Goal: Task Accomplishment & Management: Complete application form

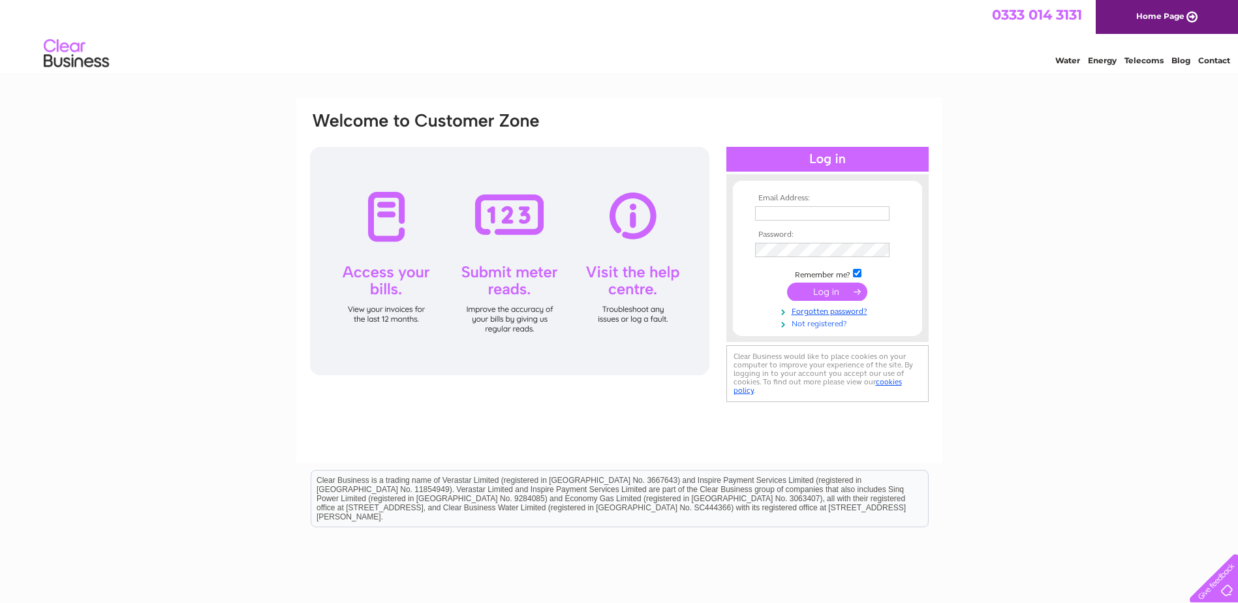
click at [823, 324] on link "Not registered?" at bounding box center [829, 322] width 148 height 12
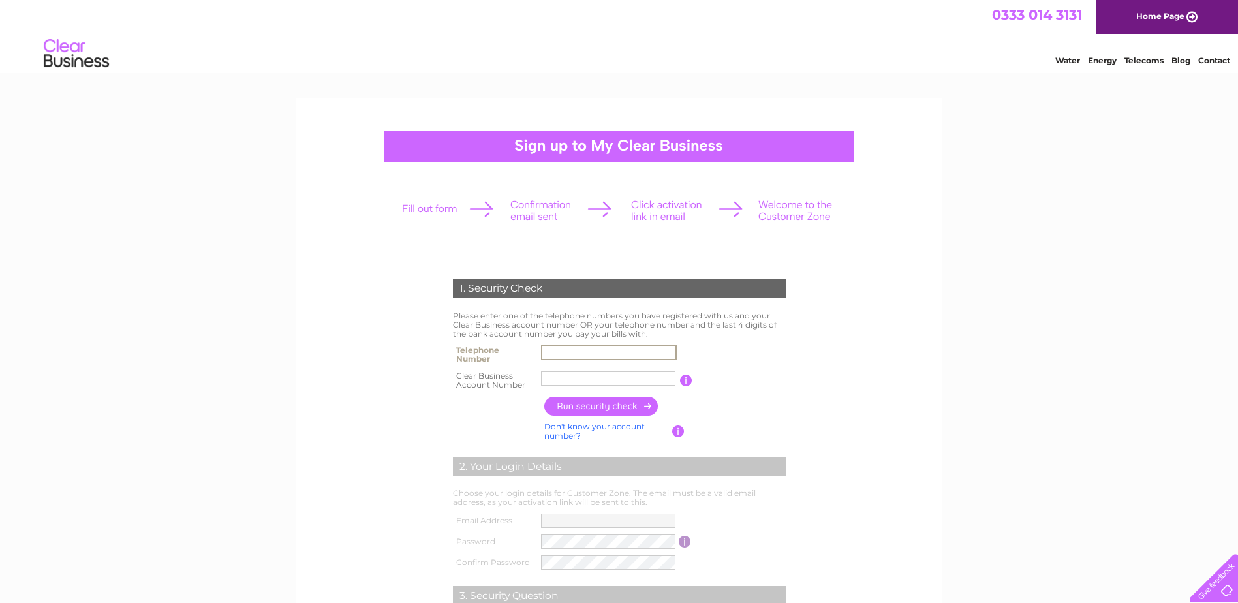
click at [592, 353] on input "text" at bounding box center [609, 352] width 136 height 16
type input "02030022500"
type input "E2 Servic"
type input "02030068457"
click at [561, 378] on input "E2 Servic" at bounding box center [608, 378] width 134 height 14
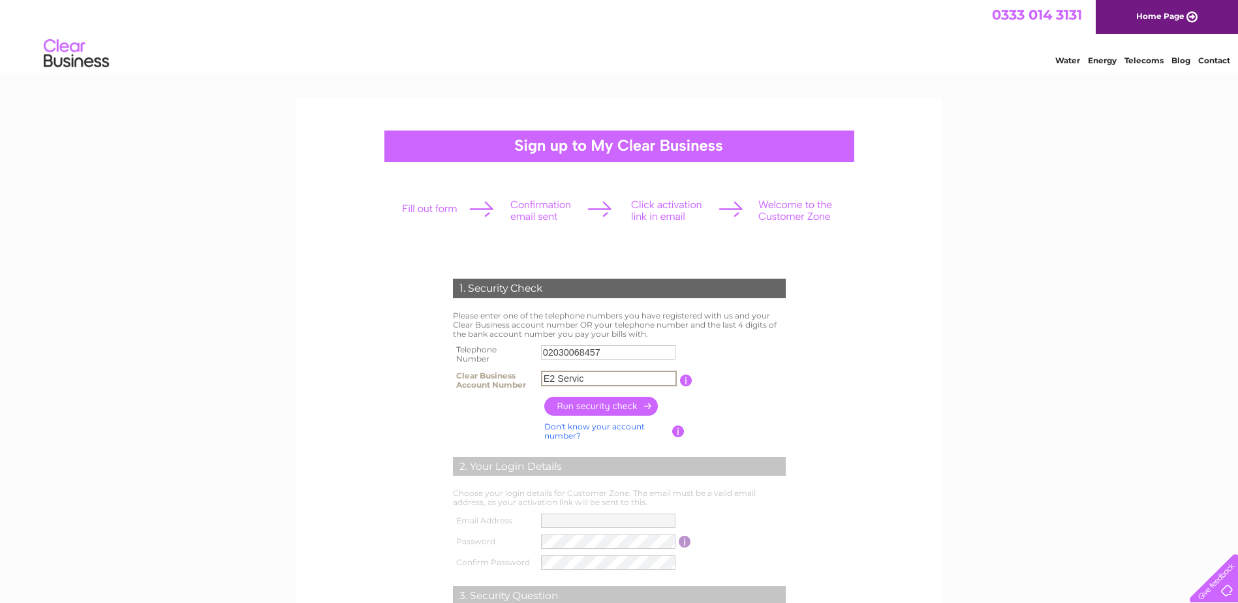
click at [561, 378] on input "E2 Servic" at bounding box center [609, 379] width 136 height 16
type input "30323838"
click at [617, 402] on input "button" at bounding box center [601, 406] width 115 height 19
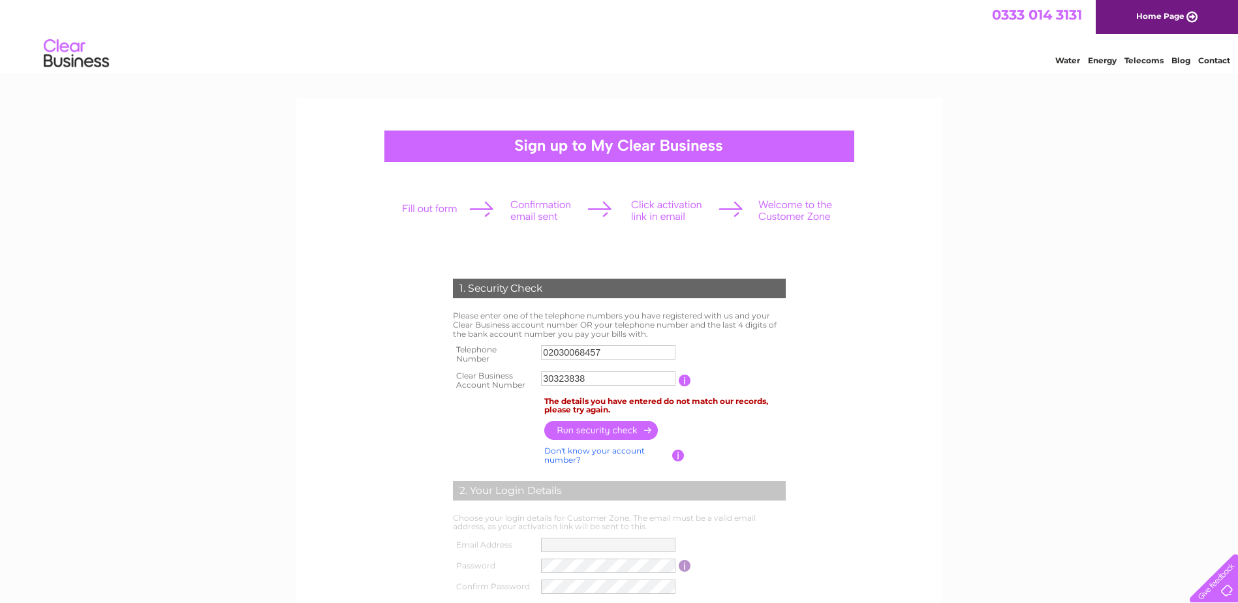
click at [577, 353] on input "02030068457" at bounding box center [608, 352] width 134 height 14
click at [577, 353] on input "02030068457" at bounding box center [609, 352] width 136 height 16
click at [560, 432] on input "button" at bounding box center [601, 430] width 115 height 19
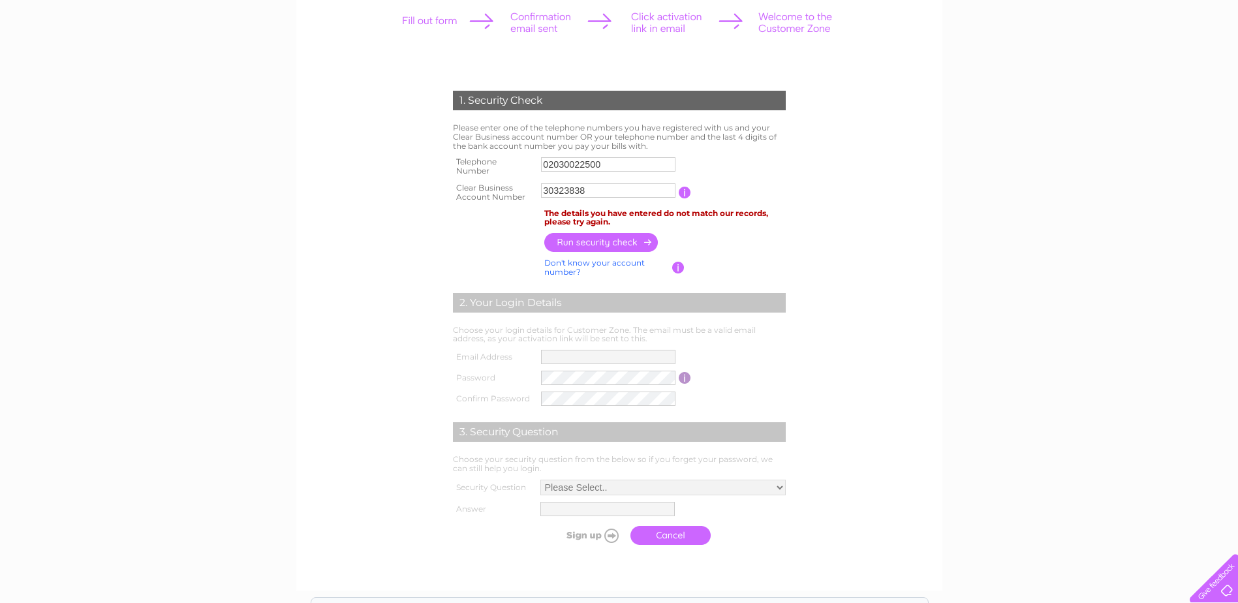
scroll to position [196, 0]
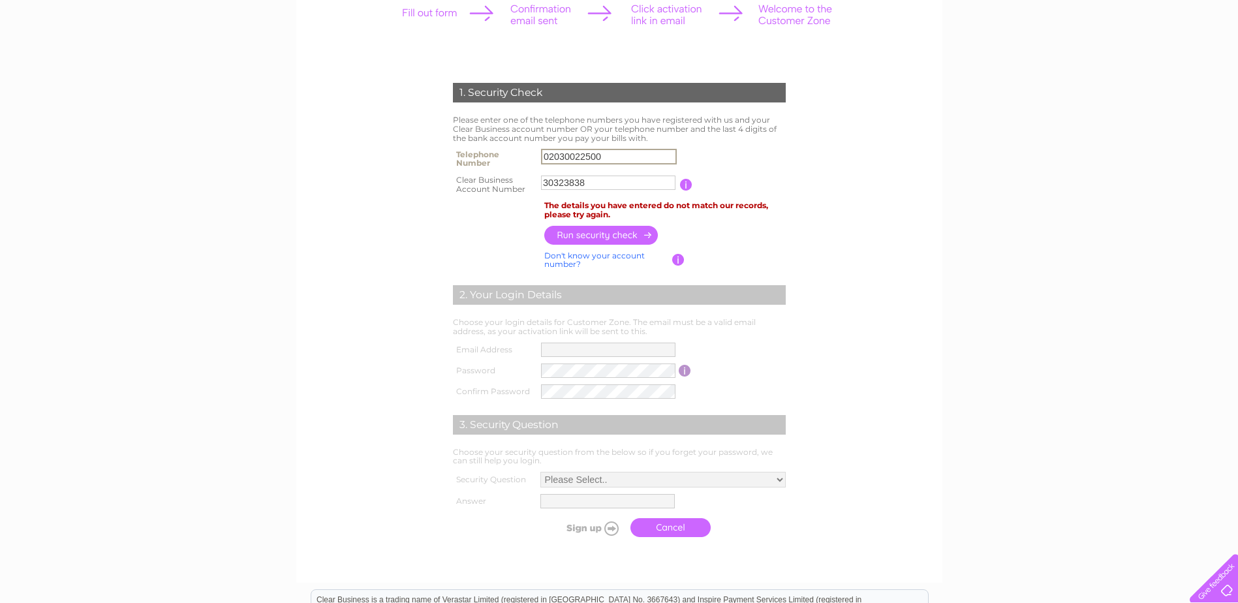
drag, startPoint x: 545, startPoint y: 156, endPoint x: 624, endPoint y: 152, distance: 79.0
click at [624, 152] on input "02030022500" at bounding box center [609, 157] width 136 height 16
click at [553, 234] on input "button" at bounding box center [601, 234] width 115 height 19
click at [568, 157] on input "02030022500" at bounding box center [609, 157] width 136 height 16
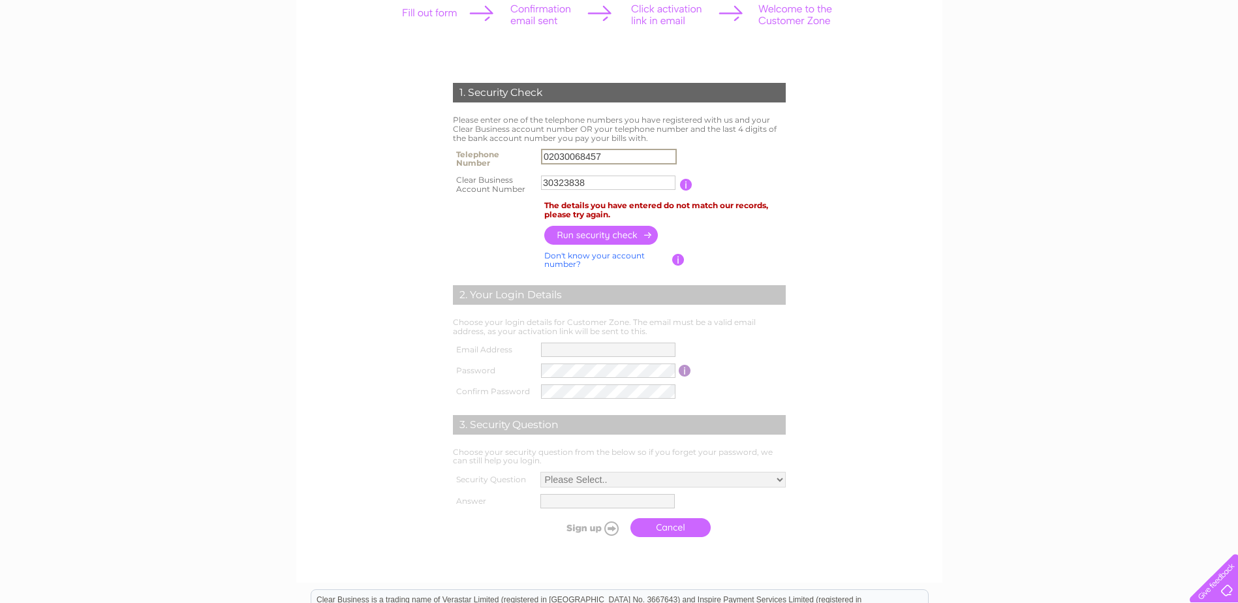
click at [573, 235] on input "button" at bounding box center [601, 235] width 115 height 19
click at [558, 153] on input "02030068457" at bounding box center [608, 156] width 134 height 14
click at [558, 152] on input "02030068457" at bounding box center [609, 157] width 136 height 16
click at [577, 234] on input "button" at bounding box center [601, 234] width 115 height 19
click at [570, 158] on input "01212556227" at bounding box center [609, 157] width 136 height 16
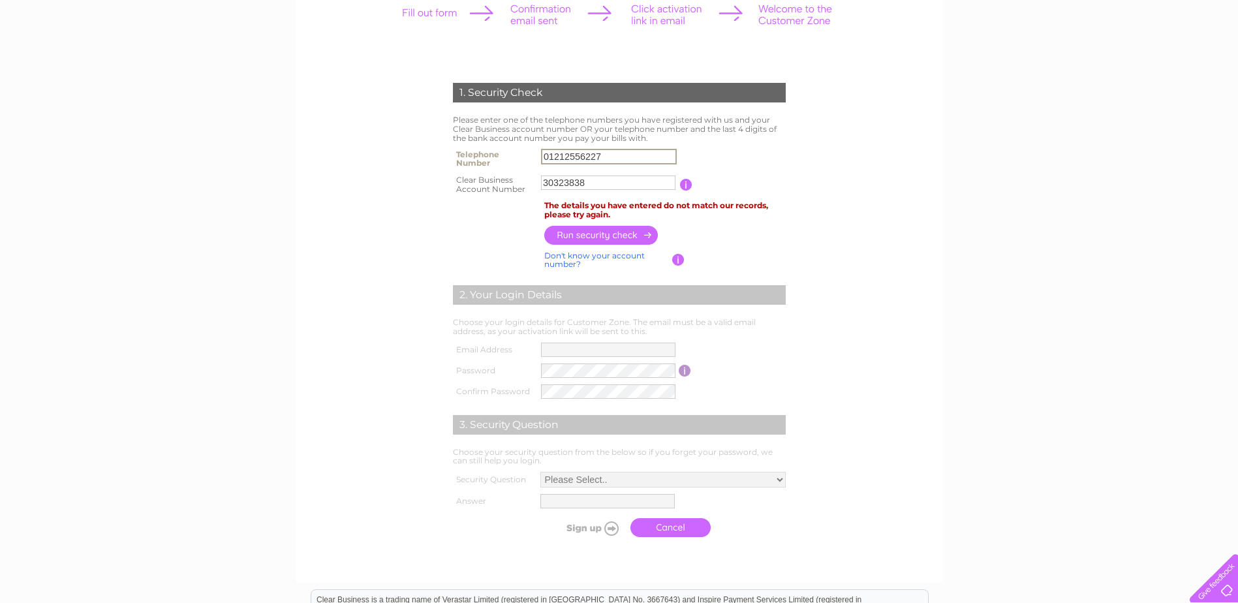
click at [570, 158] on input "01212556227" at bounding box center [609, 157] width 136 height 16
click at [587, 233] on input "button" at bounding box center [601, 235] width 115 height 19
click at [575, 164] on label at bounding box center [610, 166] width 138 height 4
click at [575, 164] on input "07368855613" at bounding box center [608, 156] width 134 height 14
click at [574, 159] on input "07368855613" at bounding box center [609, 157] width 136 height 16
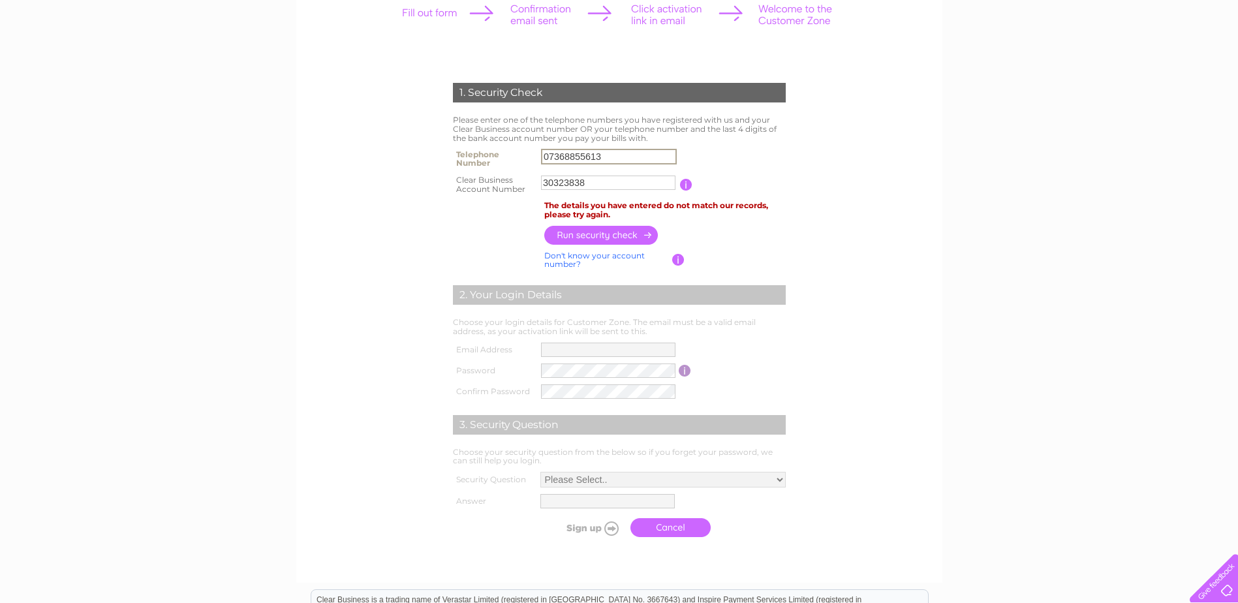
click at [574, 159] on input "07368855613" at bounding box center [609, 157] width 136 height 16
click at [564, 227] on input "button" at bounding box center [601, 235] width 115 height 19
click at [563, 160] on input "01294310000" at bounding box center [608, 156] width 134 height 14
click at [563, 160] on input "01294310000" at bounding box center [609, 157] width 136 height 16
drag, startPoint x: 587, startPoint y: 222, endPoint x: 587, endPoint y: 230, distance: 7.2
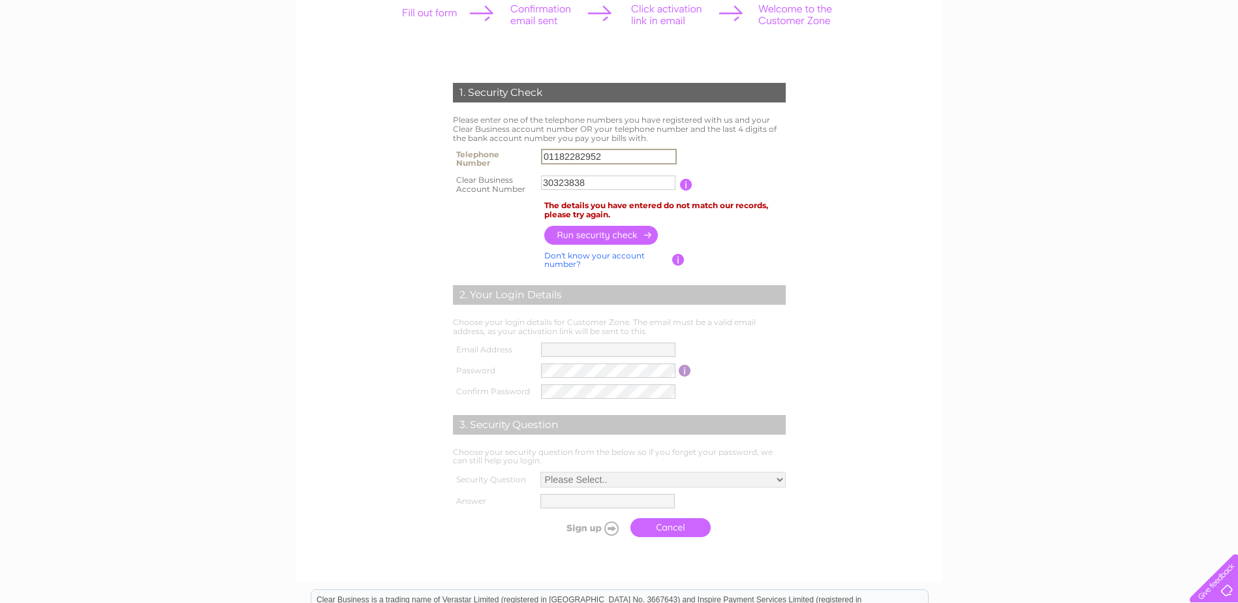
click at [587, 226] on td at bounding box center [665, 234] width 248 height 25
click at [587, 230] on input "button" at bounding box center [601, 234] width 115 height 19
click at [571, 155] on input "01182282952" at bounding box center [609, 157] width 136 height 16
click at [594, 236] on input "button" at bounding box center [601, 235] width 115 height 19
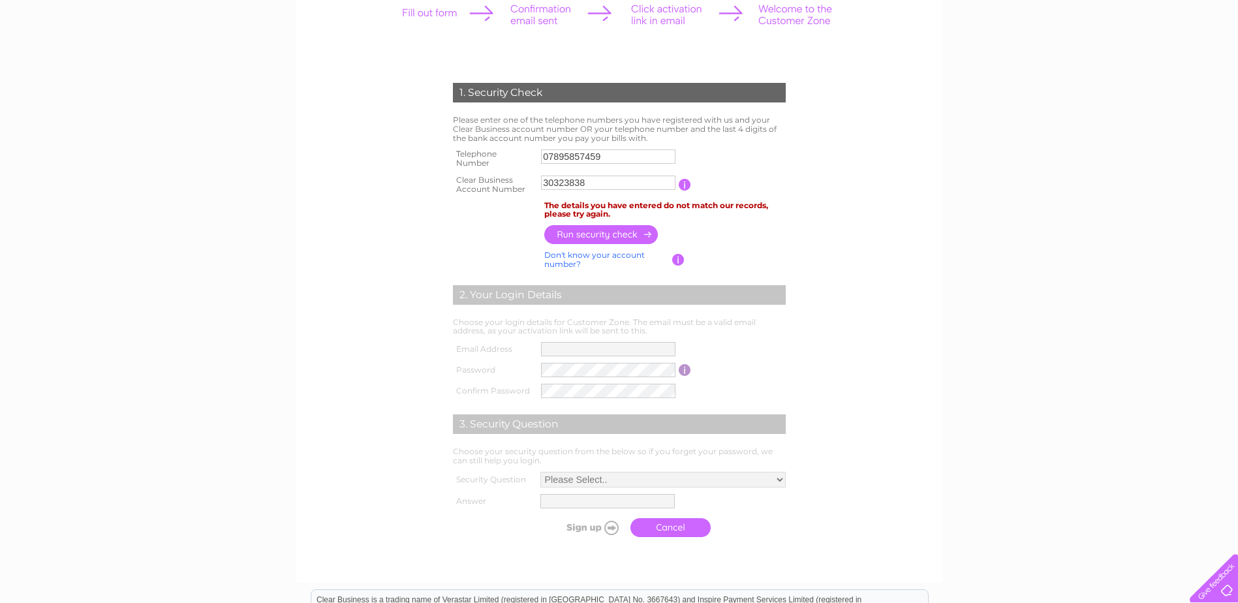
click at [568, 157] on input "07895857459" at bounding box center [608, 156] width 134 height 14
click at [568, 157] on input "07895857459" at bounding box center [609, 157] width 136 height 16
type input "02"
click at [566, 155] on input "02" at bounding box center [609, 157] width 136 height 16
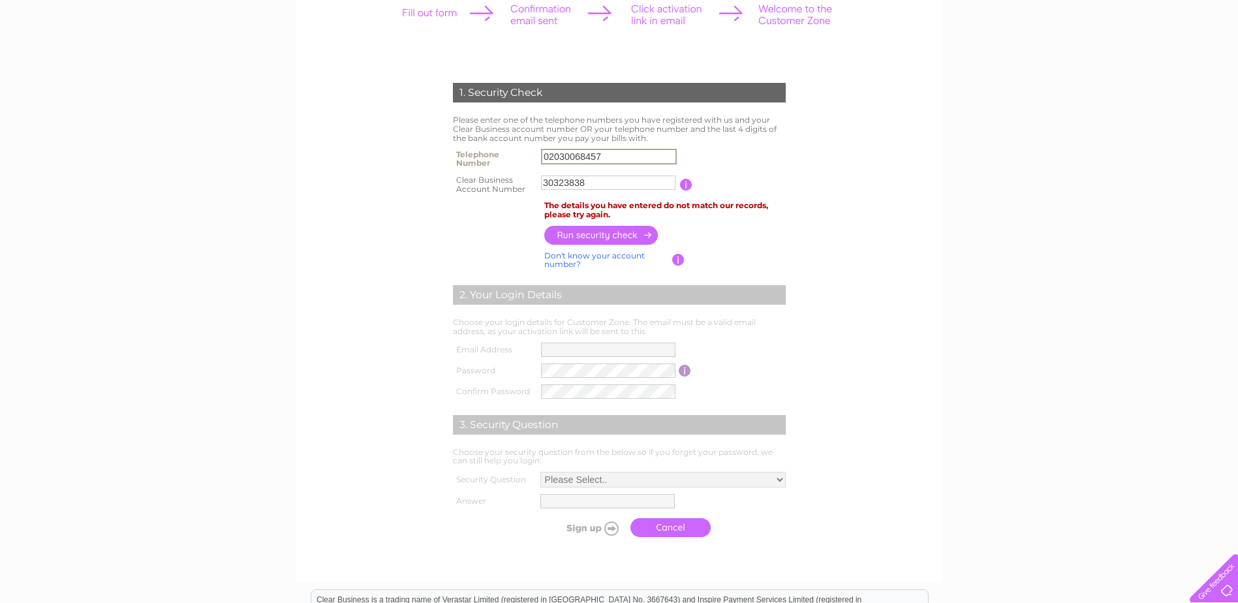
click at [591, 234] on input "button" at bounding box center [601, 235] width 115 height 19
click at [578, 160] on input "02030068457" at bounding box center [608, 156] width 134 height 14
click at [578, 160] on input "02030068457" at bounding box center [609, 157] width 136 height 16
click at [597, 234] on input "button" at bounding box center [601, 235] width 115 height 19
click at [572, 158] on input "01294310000" at bounding box center [608, 156] width 134 height 14
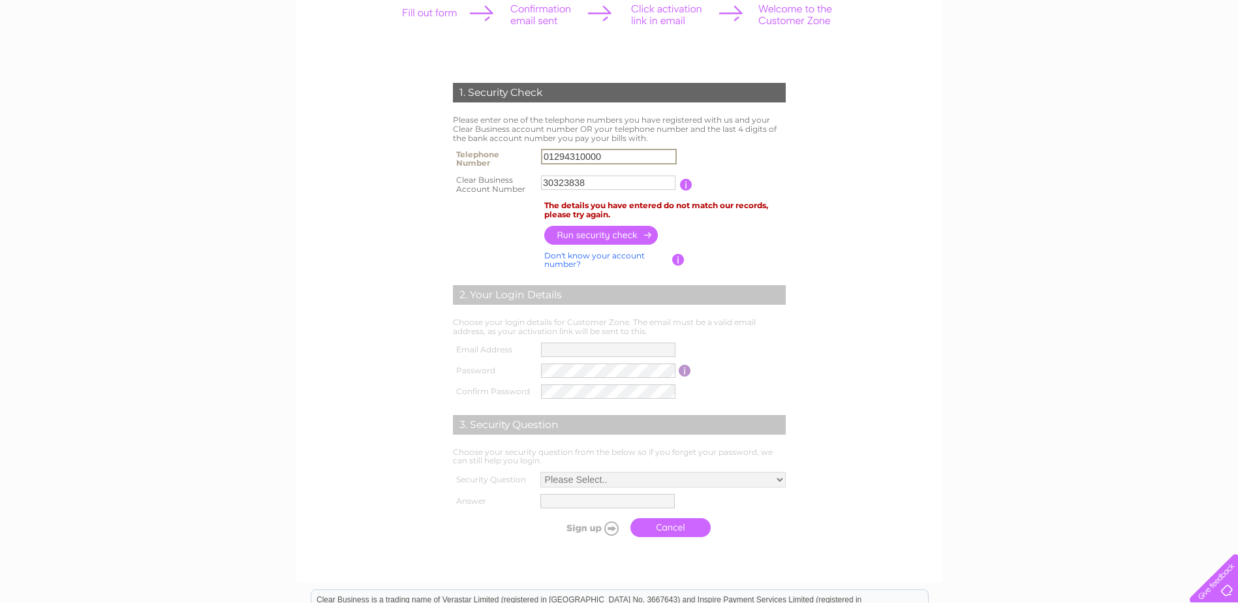
click at [572, 158] on input "01294310000" at bounding box center [609, 157] width 136 height 16
click at [586, 233] on input "button" at bounding box center [601, 235] width 115 height 19
click at [577, 161] on input "01242533154" at bounding box center [608, 156] width 134 height 14
click at [573, 153] on input "01242533154" at bounding box center [609, 157] width 136 height 16
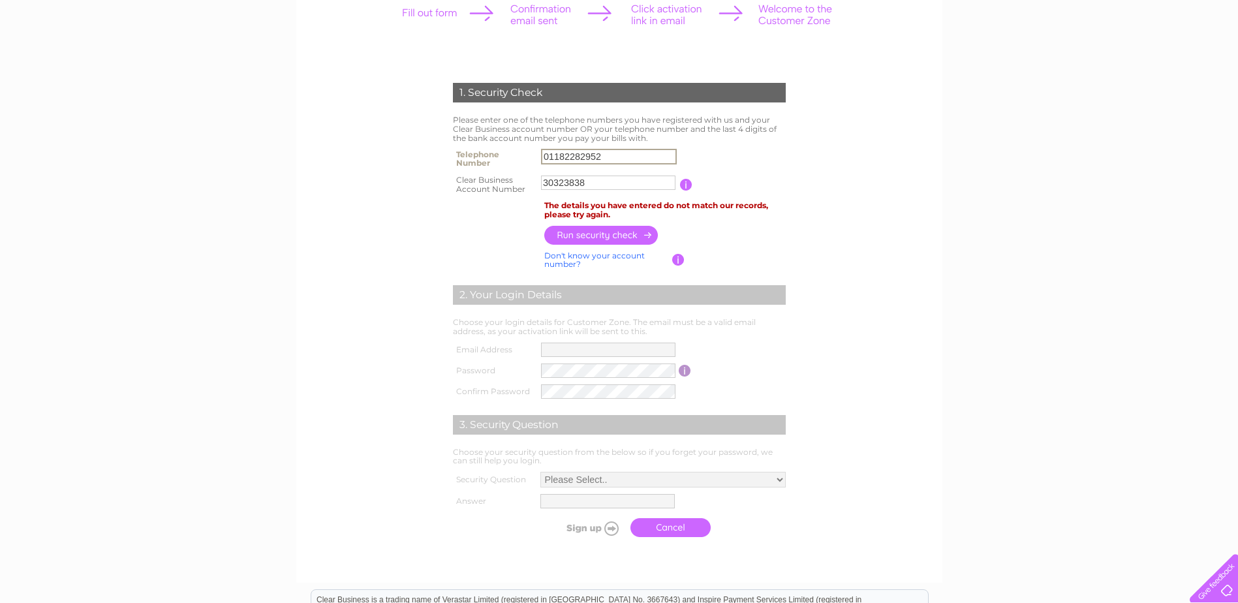
click at [587, 236] on input "button" at bounding box center [601, 235] width 115 height 19
click at [570, 159] on input "01182282952" at bounding box center [609, 157] width 136 height 16
click at [581, 232] on input "button" at bounding box center [601, 235] width 115 height 19
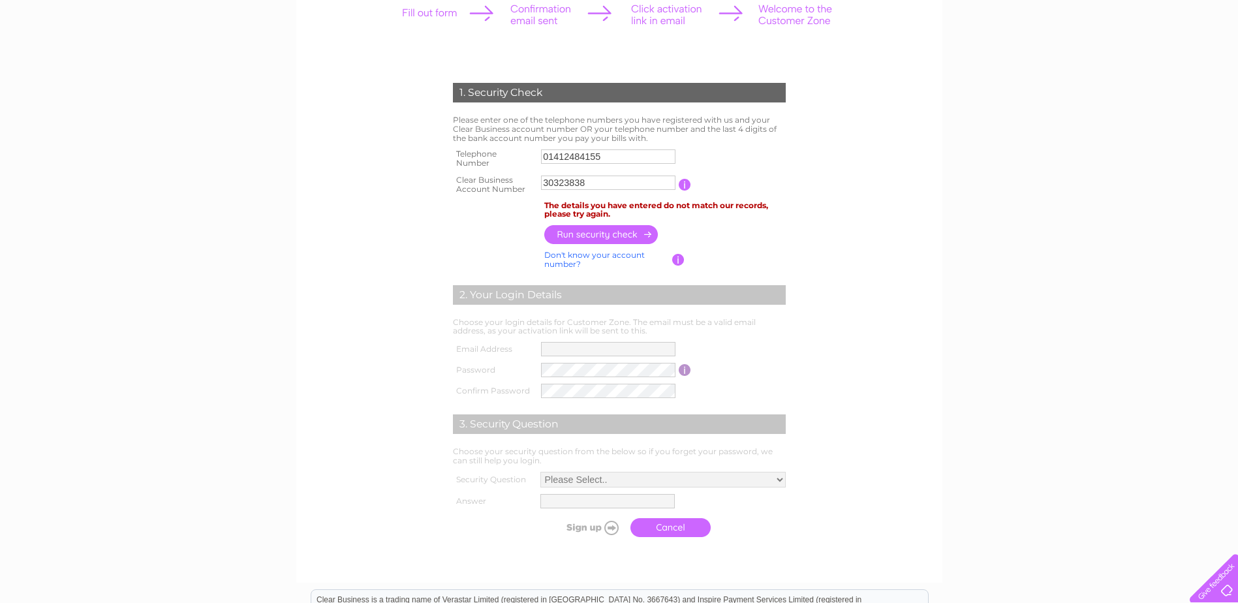
click at [570, 157] on input "01412484155" at bounding box center [608, 156] width 134 height 14
click at [570, 157] on input "01412484155" at bounding box center [609, 157] width 136 height 16
click at [593, 237] on input "button" at bounding box center [601, 234] width 115 height 19
click at [567, 154] on input "01315554444" at bounding box center [609, 157] width 136 height 16
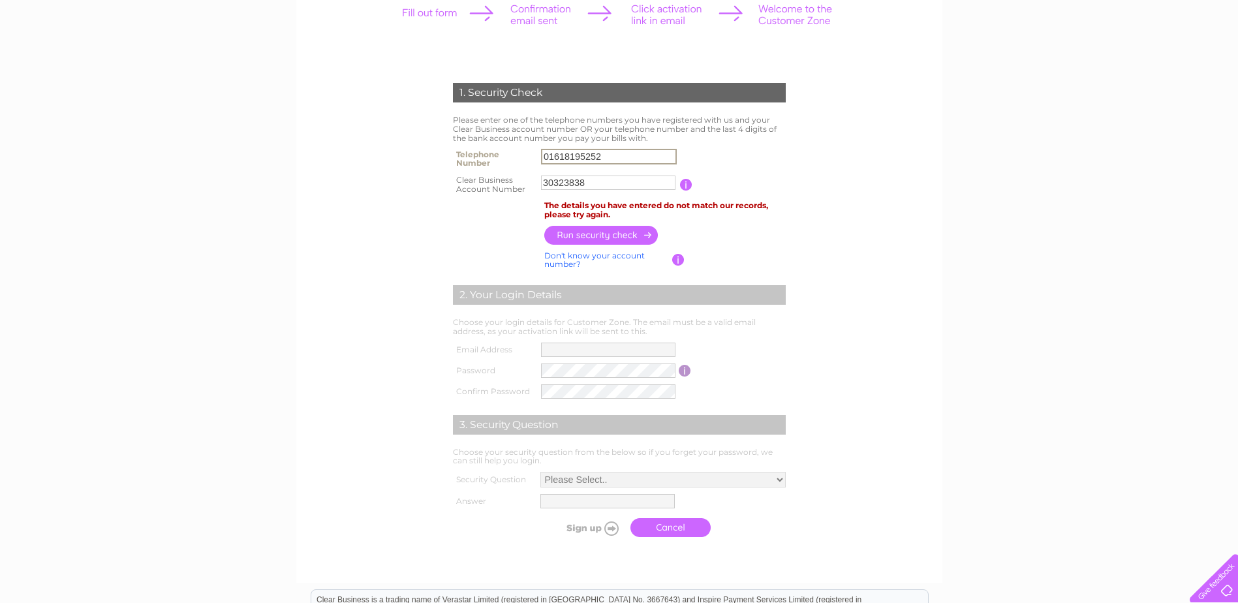
click at [582, 231] on input "button" at bounding box center [601, 235] width 115 height 19
click at [564, 157] on input "01618195252" at bounding box center [609, 157] width 136 height 16
click at [586, 228] on input "button" at bounding box center [601, 234] width 115 height 19
click at [572, 157] on input "01182282952" at bounding box center [609, 157] width 136 height 16
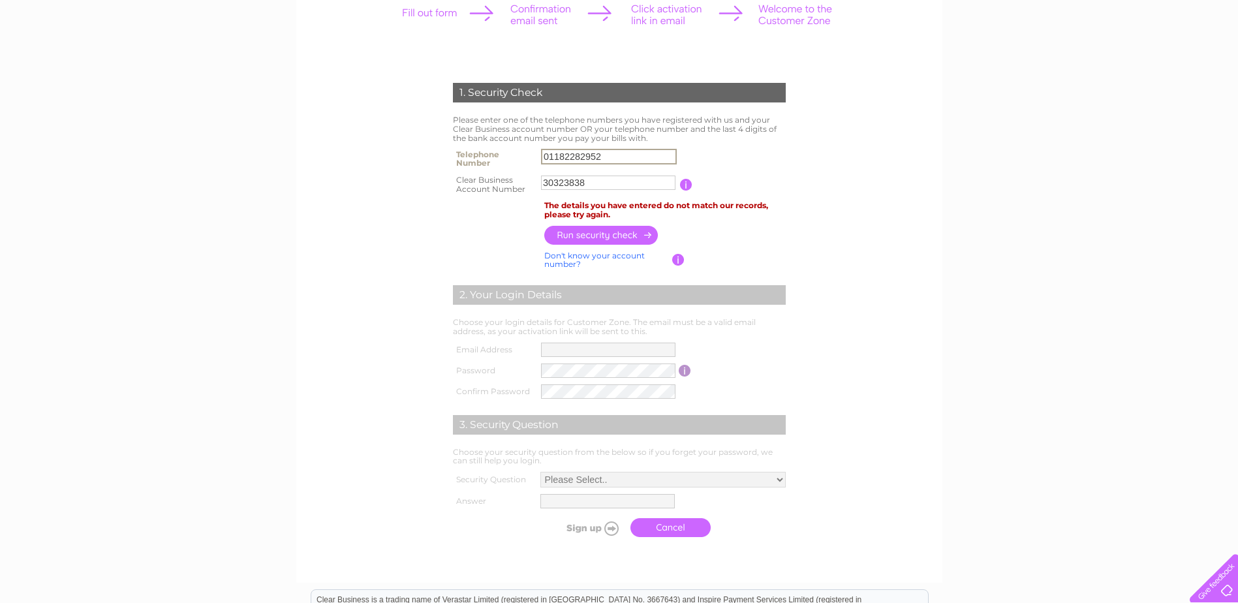
click at [572, 157] on input "01182282952" at bounding box center [609, 157] width 136 height 16
click at [558, 155] on input "02" at bounding box center [609, 157] width 136 height 16
click at [607, 236] on input "button" at bounding box center [601, 235] width 115 height 19
click at [570, 158] on input "07770472147" at bounding box center [609, 157] width 136 height 16
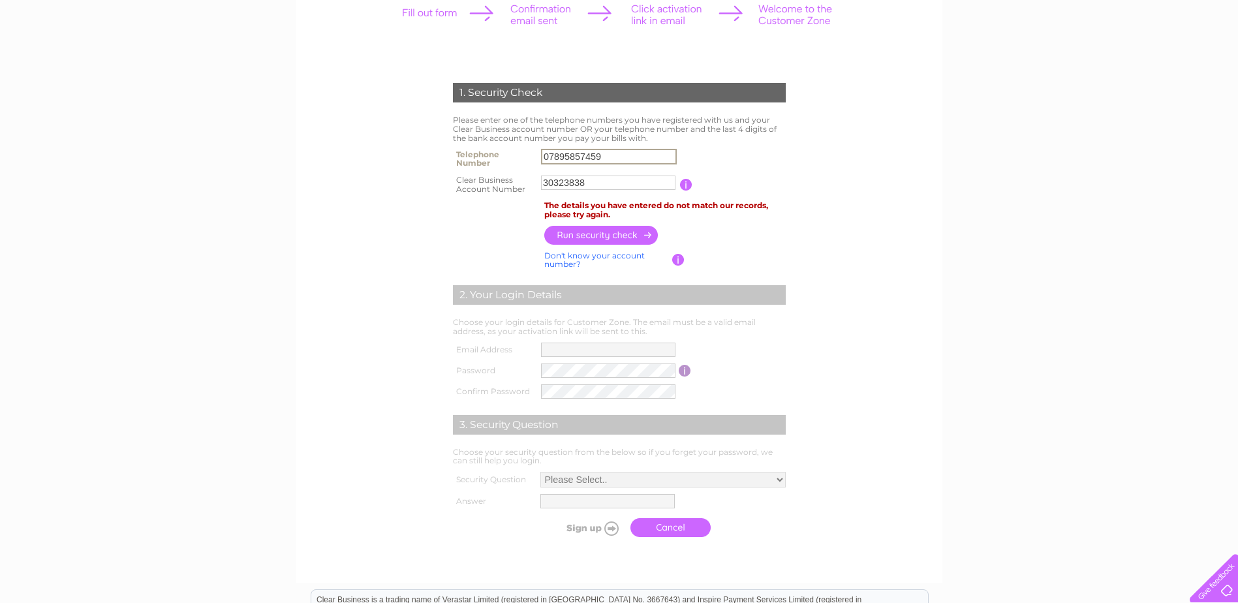
click at [575, 236] on input "button" at bounding box center [601, 235] width 115 height 19
click at [570, 159] on input "07895857459" at bounding box center [609, 157] width 136 height 16
click at [584, 232] on input "button" at bounding box center [601, 234] width 115 height 19
click at [570, 160] on input "07391155249" at bounding box center [609, 157] width 136 height 16
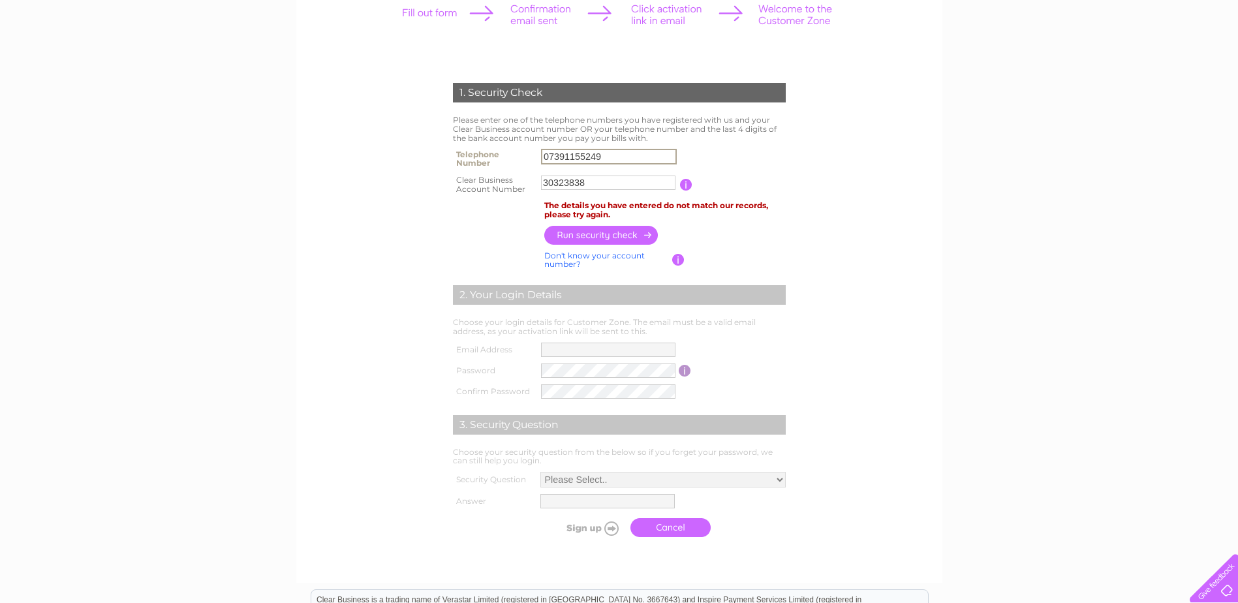
click at [570, 160] on input "07391155249" at bounding box center [609, 157] width 136 height 16
click at [577, 232] on input "button" at bounding box center [601, 235] width 115 height 19
click at [577, 152] on input "08006893071" at bounding box center [609, 157] width 136 height 16
click at [598, 232] on input "button" at bounding box center [601, 234] width 115 height 19
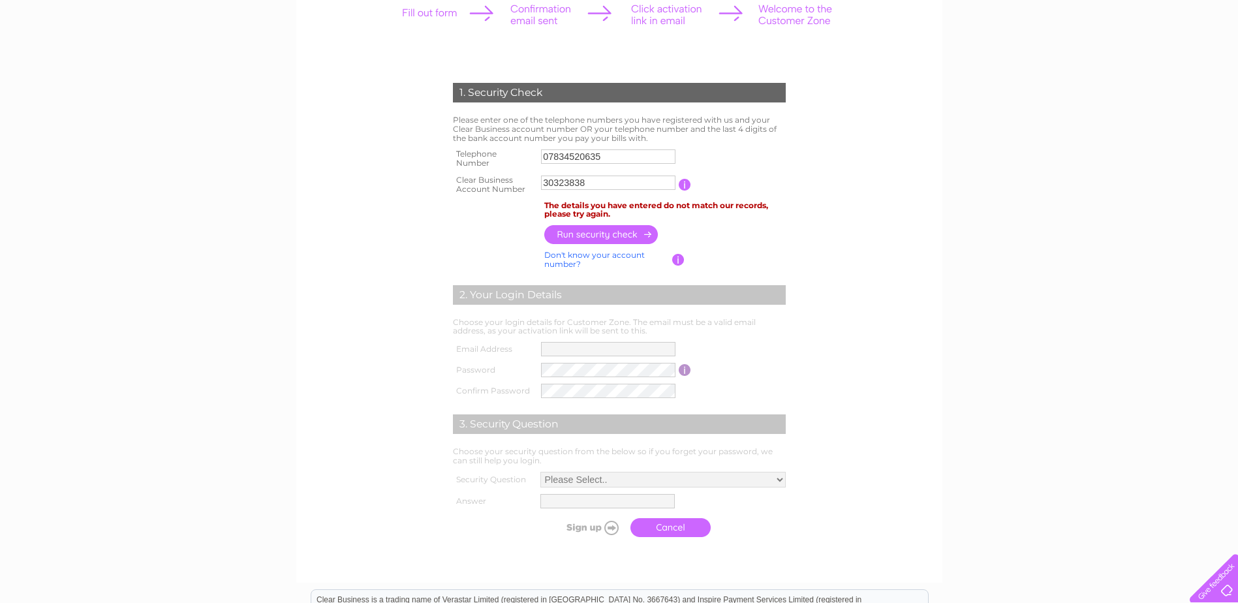
click at [580, 160] on input "07834520635" at bounding box center [608, 156] width 134 height 14
click at [580, 157] on input "07834520635" at bounding box center [609, 157] width 136 height 16
click at [588, 234] on input "button" at bounding box center [601, 235] width 115 height 19
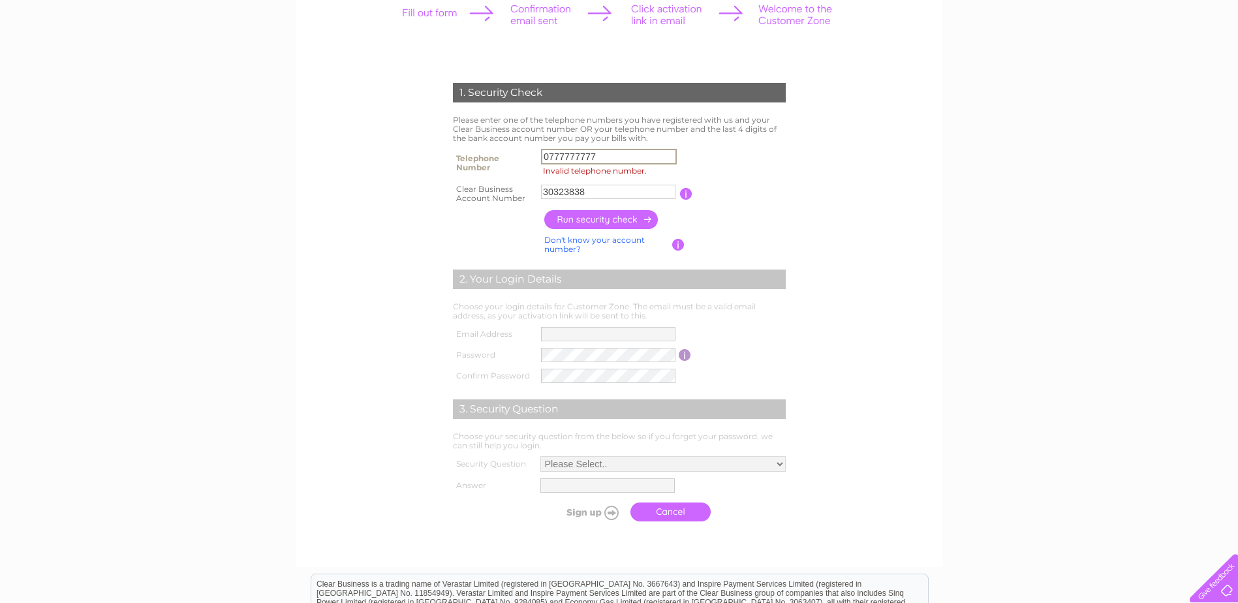
click at [612, 162] on input "0777777777" at bounding box center [609, 157] width 136 height 16
click at [603, 219] on input "button" at bounding box center [601, 219] width 115 height 19
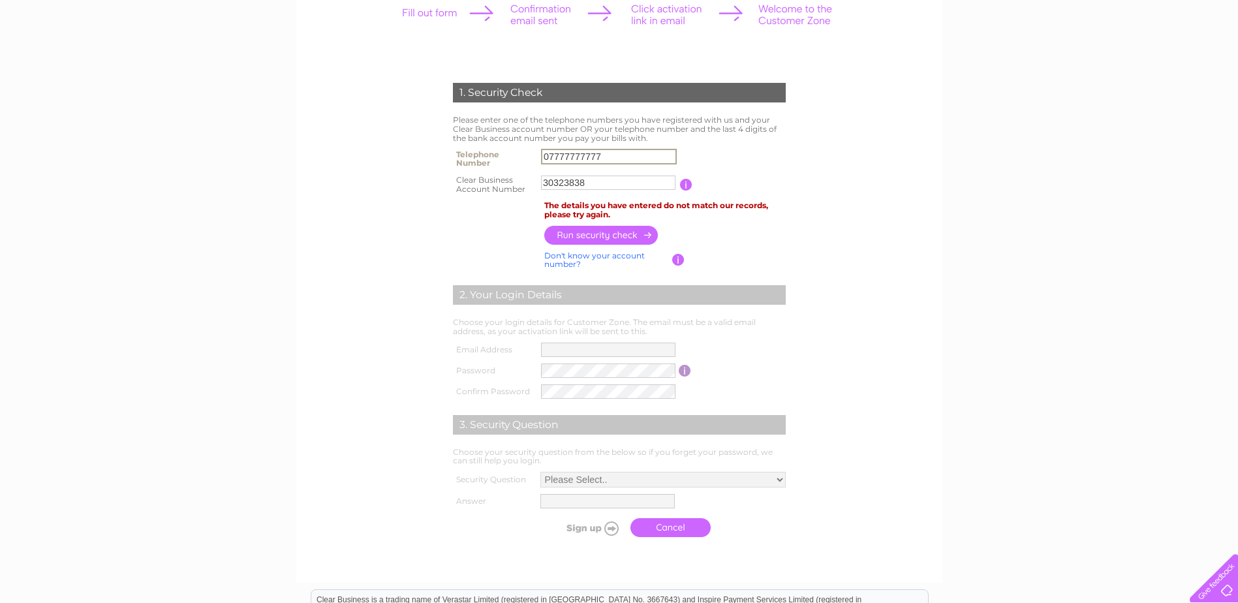
click at [585, 162] on input "07777777777" at bounding box center [609, 157] width 136 height 16
type input "01111111111"
click at [577, 231] on input "button" at bounding box center [601, 235] width 115 height 19
click at [571, 157] on input "01111111111" at bounding box center [608, 156] width 134 height 14
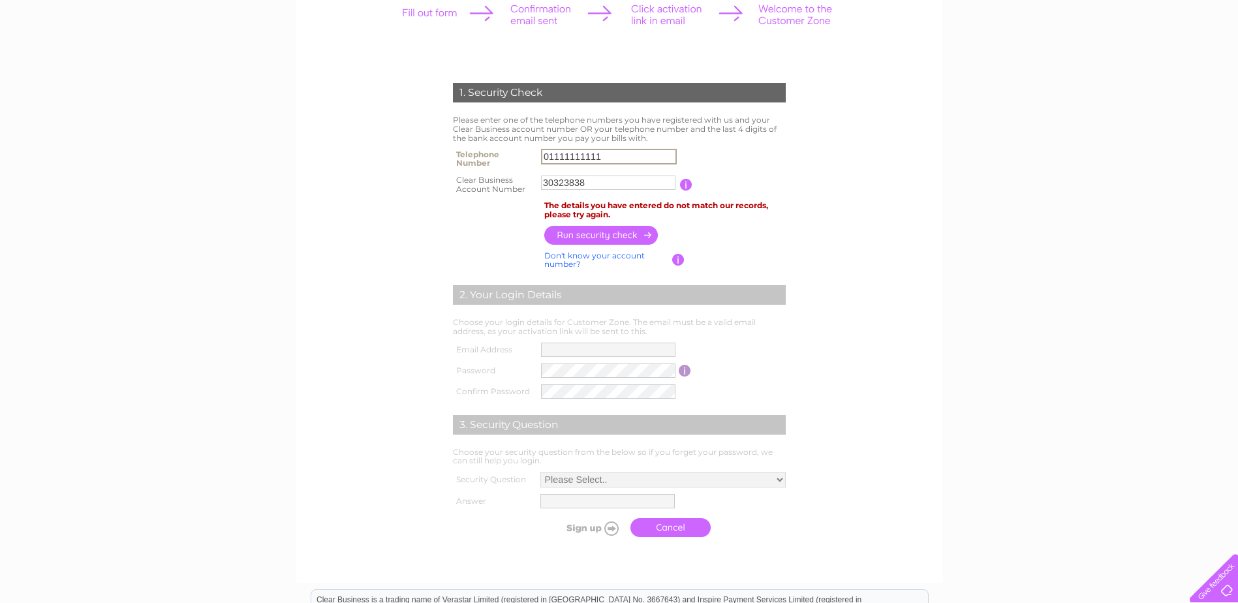
click at [571, 157] on input "01111111111" at bounding box center [609, 157] width 136 height 16
click at [578, 159] on input "text" at bounding box center [609, 157] width 136 height 16
type input "01412222200"
click at [627, 235] on input "button" at bounding box center [601, 234] width 115 height 19
drag, startPoint x: 359, startPoint y: 209, endPoint x: 378, endPoint y: 202, distance: 20.0
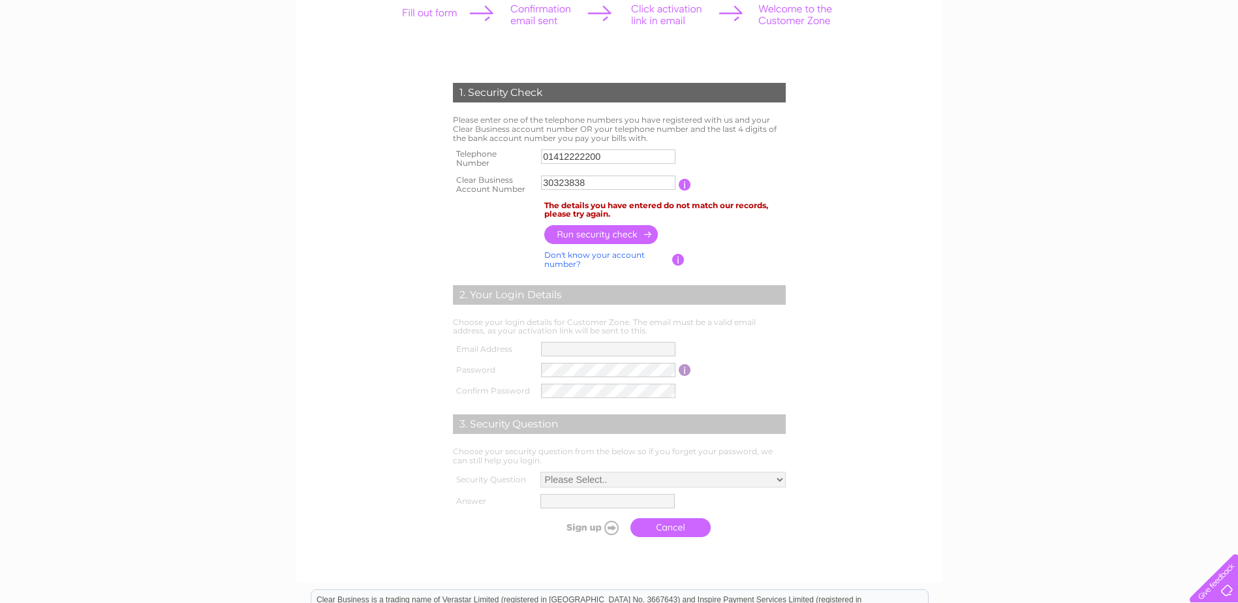
click at [359, 209] on form "1. Security Check Please enter one of the telephone numbers you have registered…" at bounding box center [619, 313] width 621 height 513
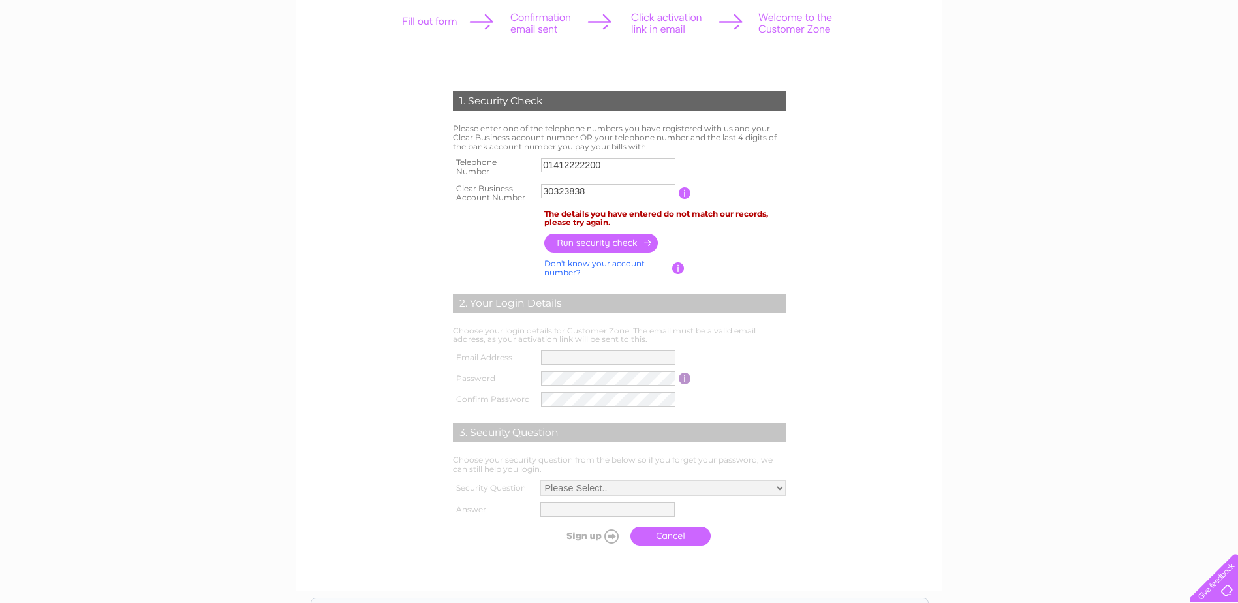
scroll to position [0, 0]
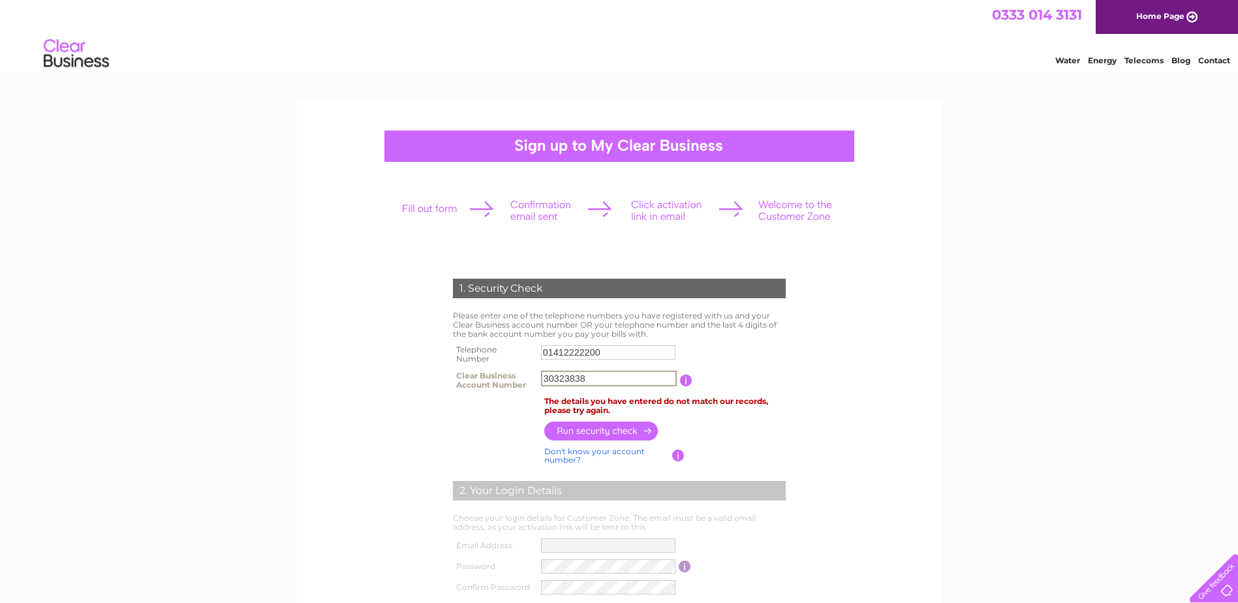
click at [560, 378] on input "30323838" at bounding box center [609, 379] width 136 height 16
click at [577, 346] on input "01412222200" at bounding box center [609, 352] width 136 height 16
click at [581, 354] on input "01412222200" at bounding box center [609, 352] width 136 height 16
click at [573, 378] on input "30323838" at bounding box center [609, 379] width 136 height 16
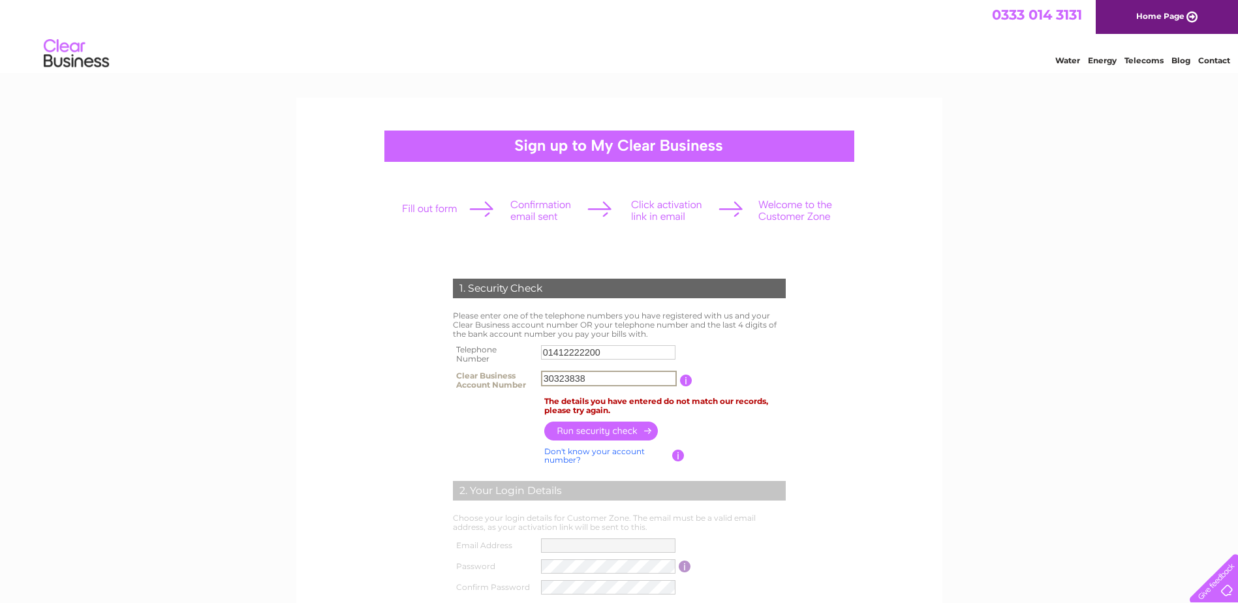
click at [573, 378] on input "30323838" at bounding box center [609, 379] width 136 height 16
